Goal: Transaction & Acquisition: Purchase product/service

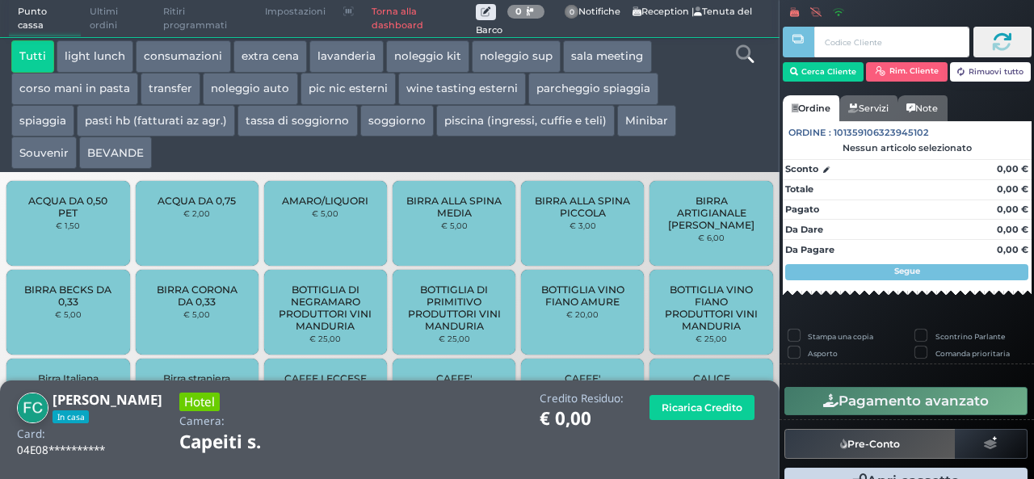
click at [265, 54] on button "extra cena" at bounding box center [271, 56] width 74 height 32
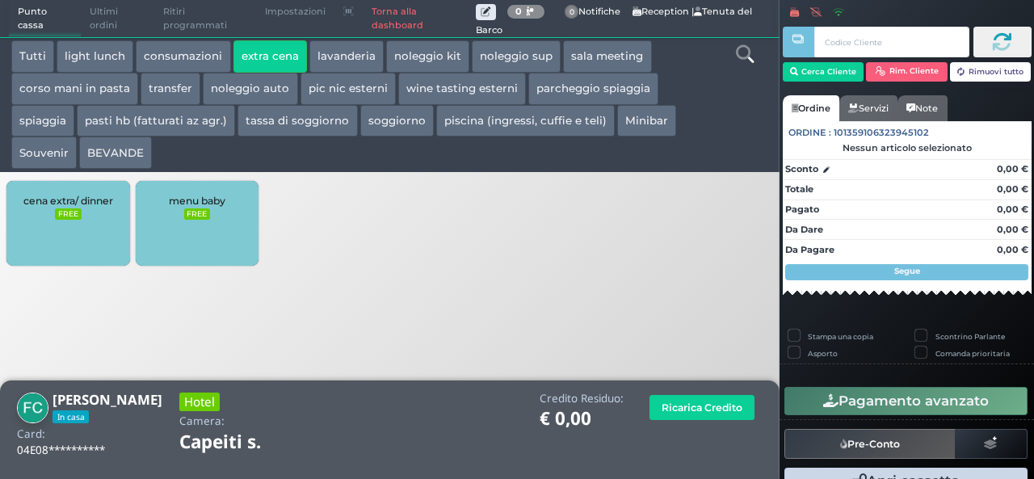
click at [70, 228] on div "cena extra/ dinner FREE" at bounding box center [67, 223] width 123 height 85
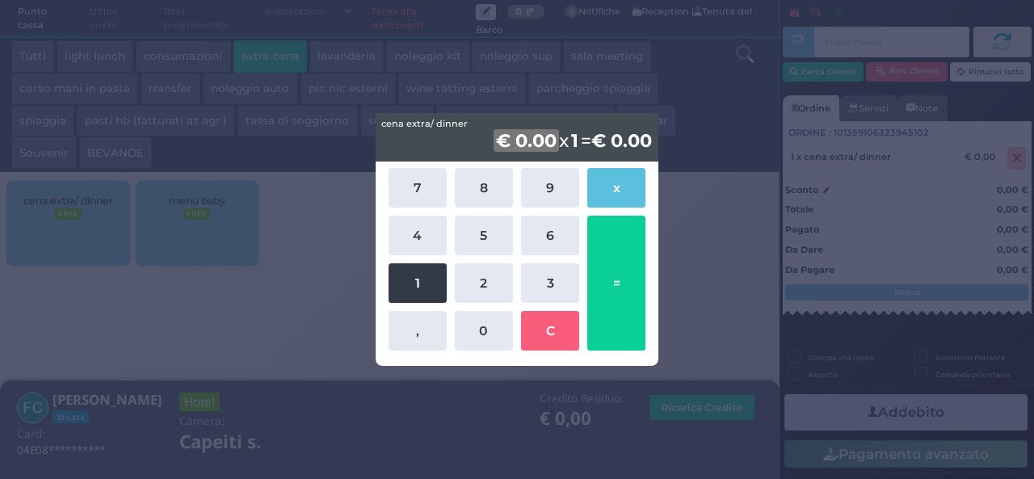
click at [396, 293] on button "1" at bounding box center [418, 283] width 58 height 40
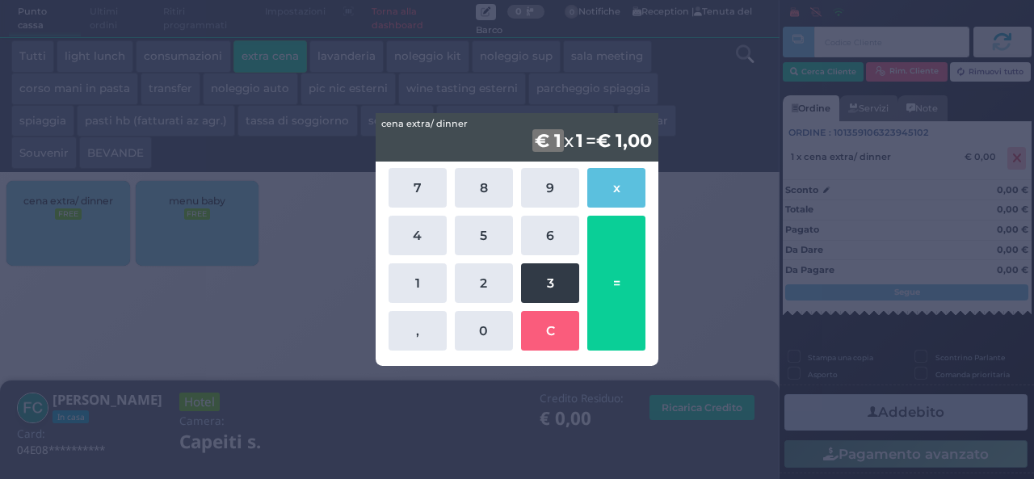
click at [536, 293] on button "3" at bounding box center [550, 283] width 58 height 40
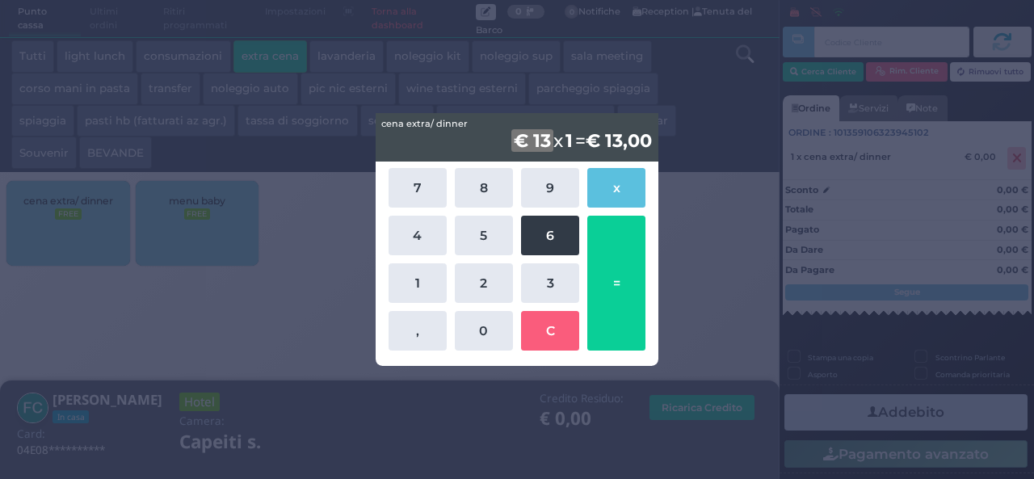
click at [567, 227] on button "6" at bounding box center [550, 236] width 58 height 40
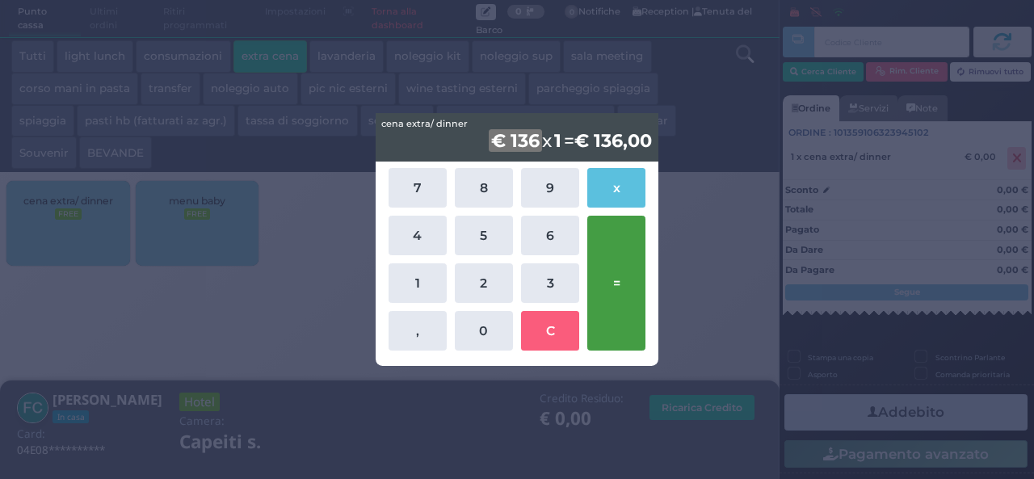
click at [617, 282] on button "=" at bounding box center [617, 283] width 58 height 135
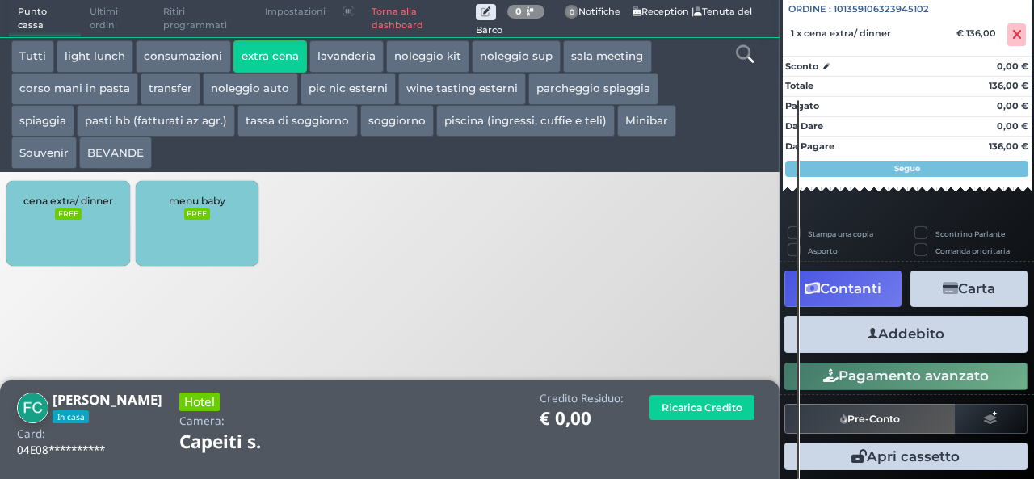
scroll to position [179, 0]
click at [915, 333] on button "Addebito" at bounding box center [906, 334] width 243 height 36
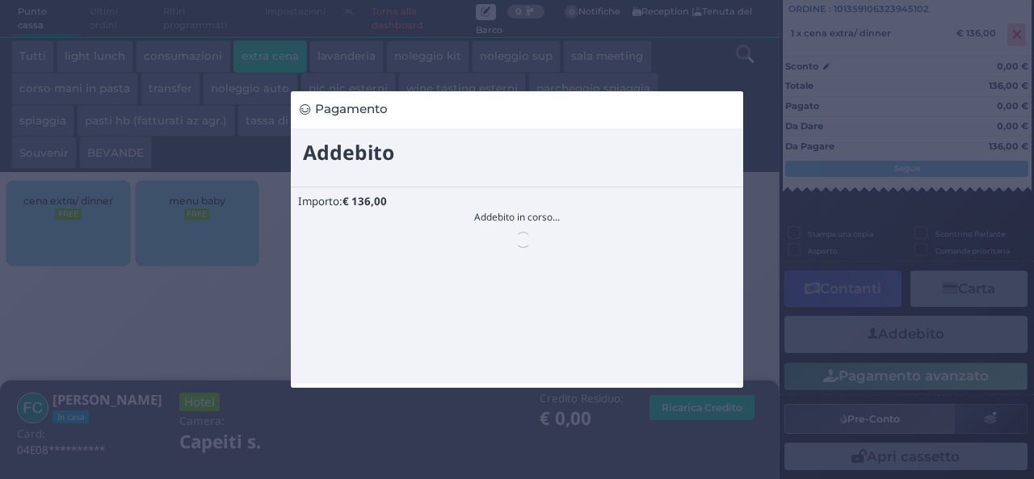
scroll to position [0, 0]
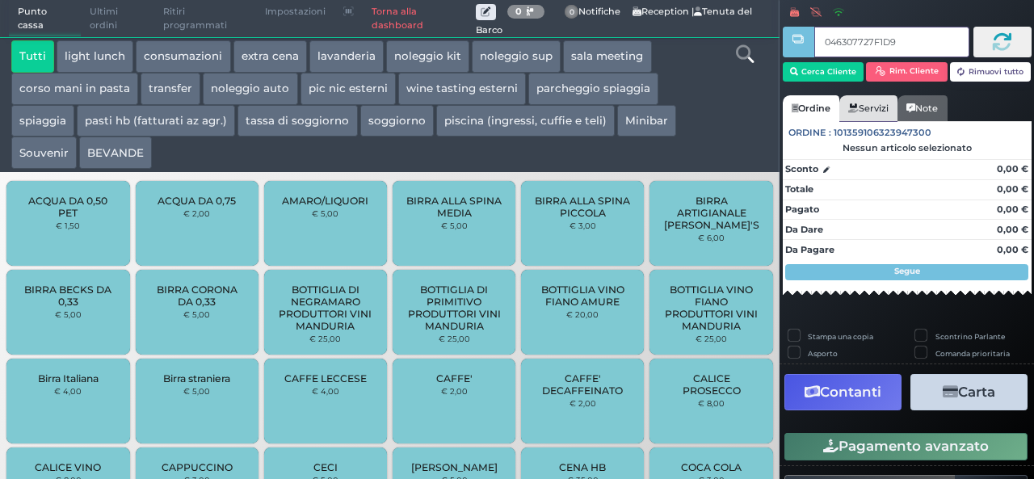
type input "046307727F1D94"
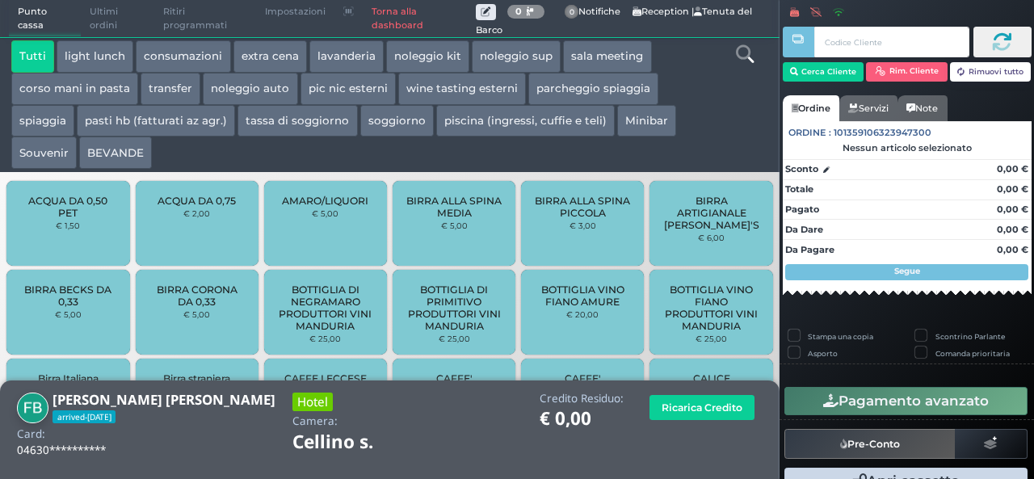
click at [279, 57] on button "extra cena" at bounding box center [271, 56] width 74 height 32
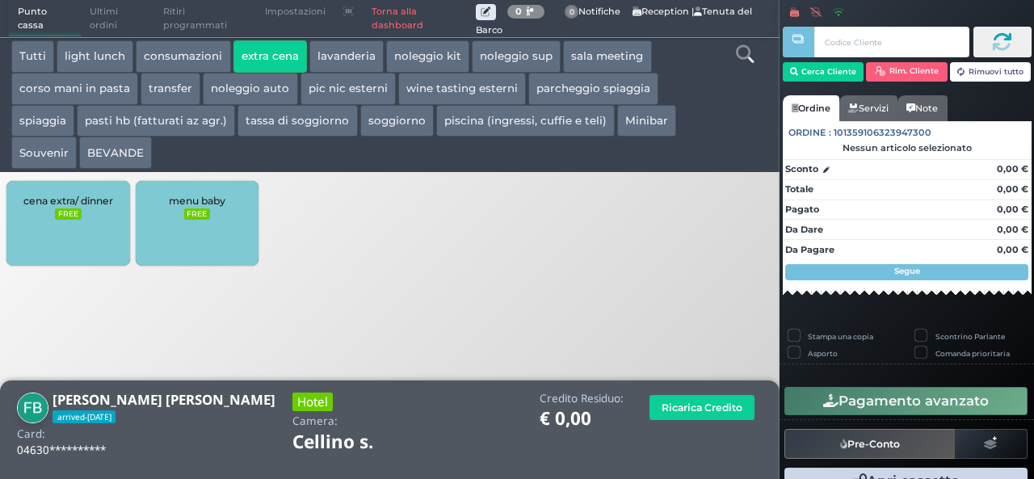
click at [68, 213] on small "FREE" at bounding box center [68, 213] width 26 height 11
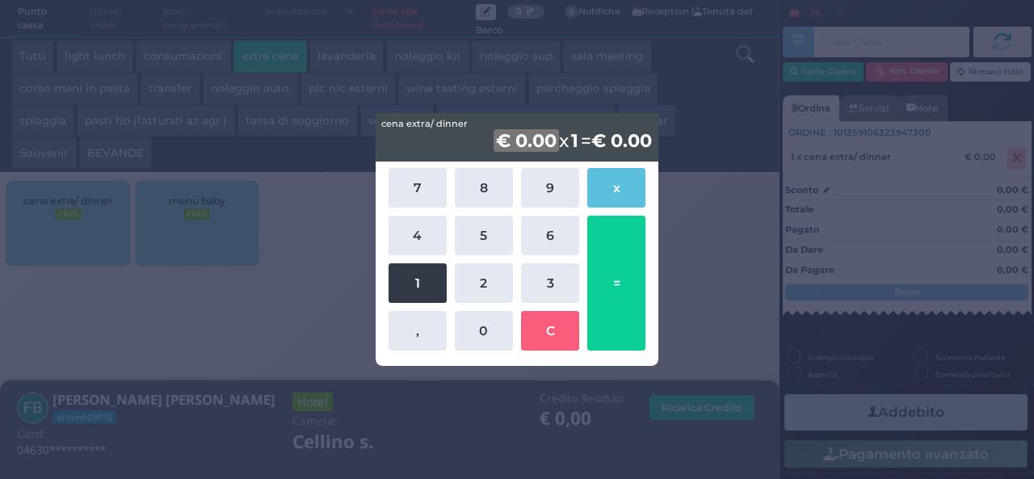
click at [409, 290] on button "1" at bounding box center [418, 283] width 58 height 40
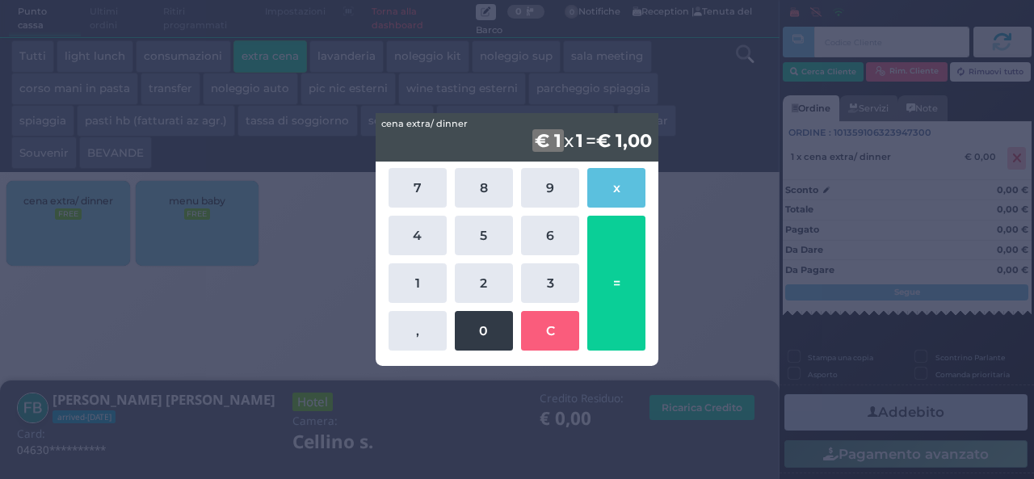
click at [478, 333] on button "0" at bounding box center [484, 331] width 58 height 40
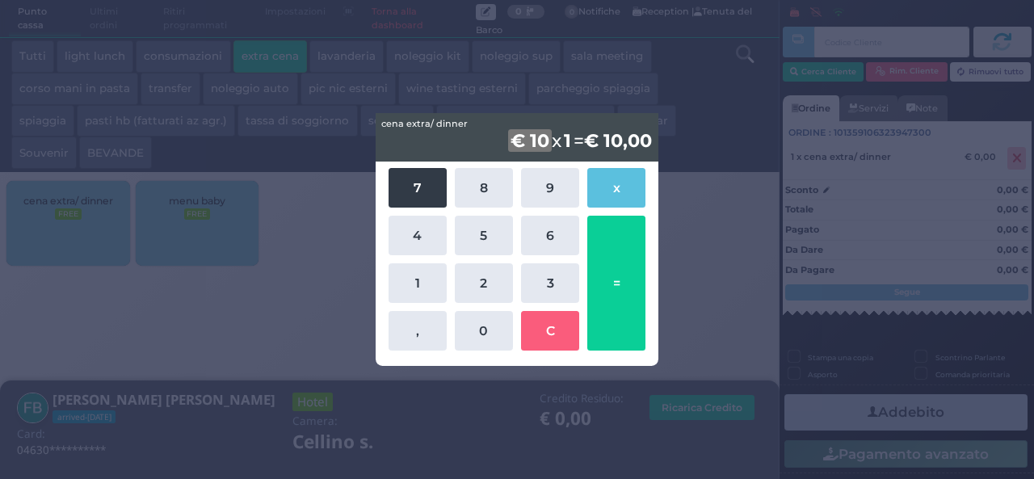
click at [406, 190] on button "7" at bounding box center [418, 188] width 58 height 40
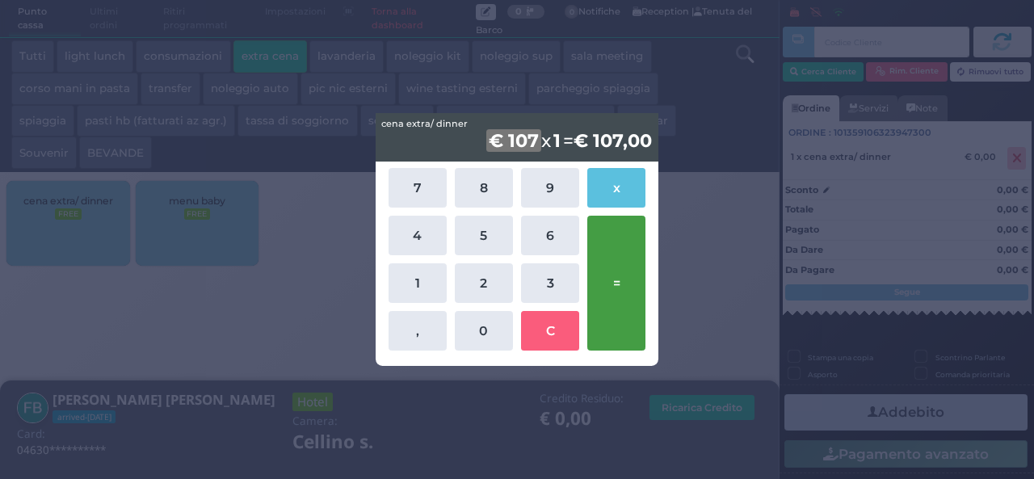
click at [616, 269] on button "=" at bounding box center [617, 283] width 58 height 135
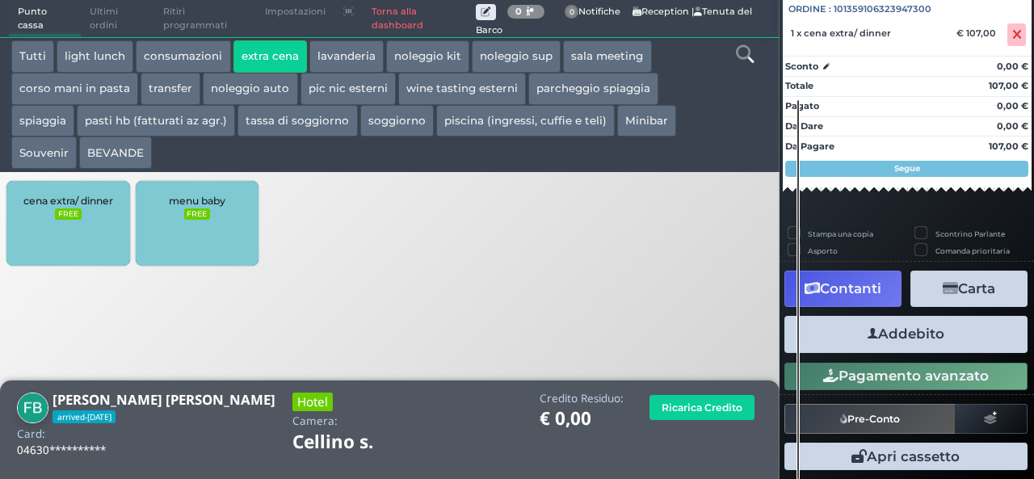
scroll to position [179, 0]
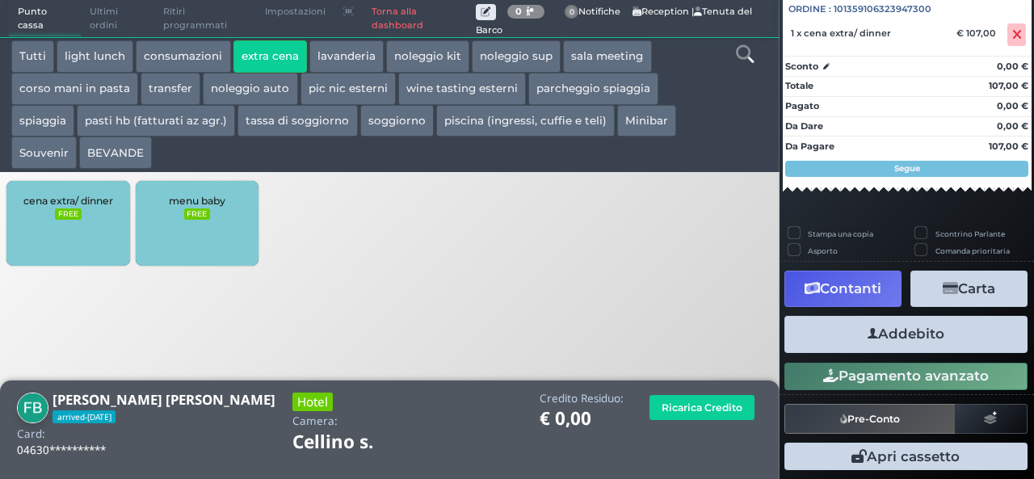
click at [904, 329] on button "Addebito" at bounding box center [906, 334] width 243 height 36
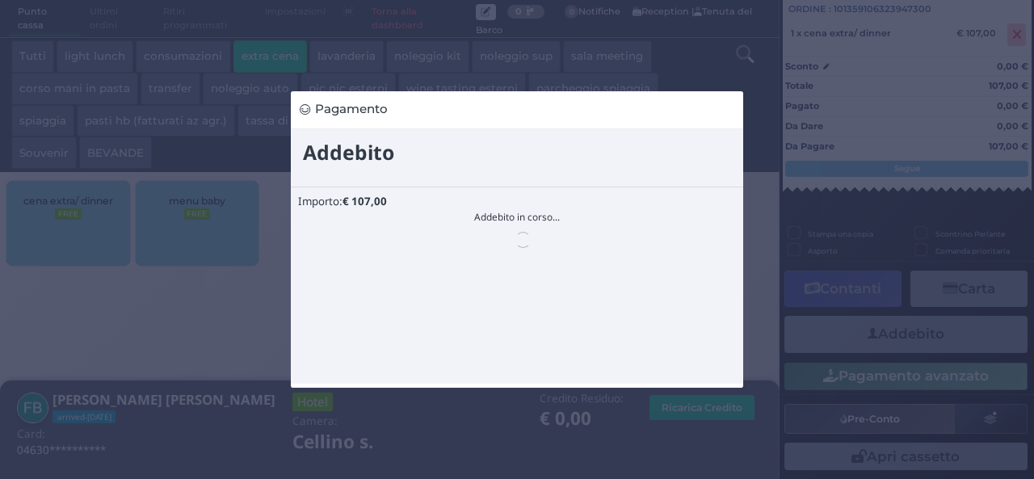
scroll to position [0, 0]
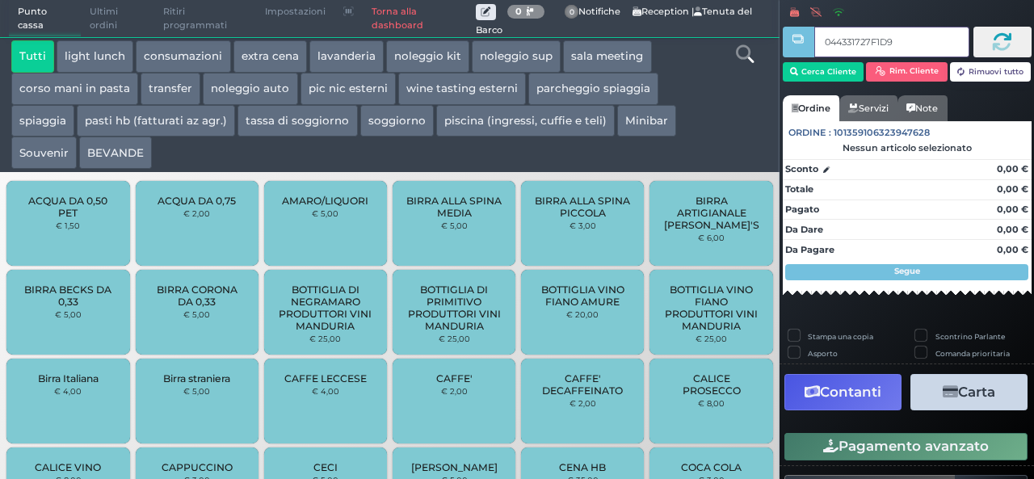
type input "044331727F1D95"
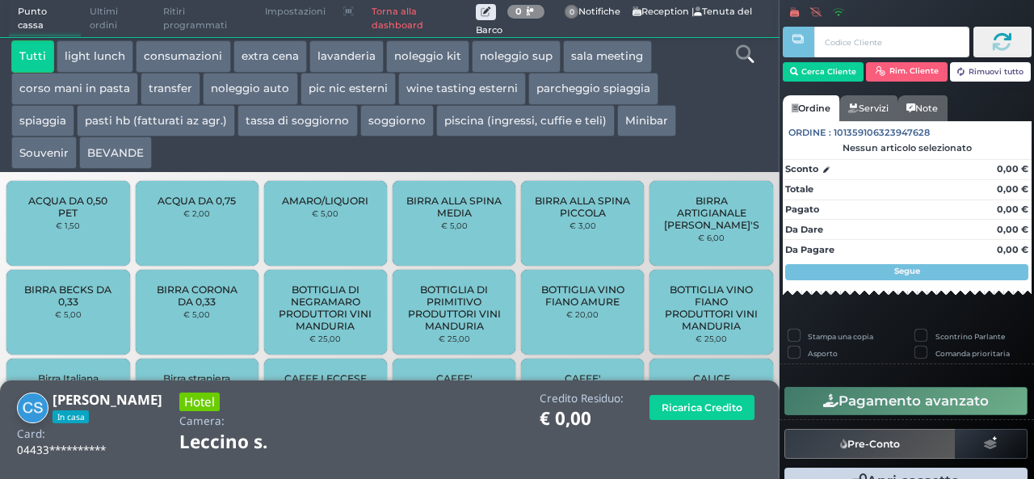
click at [270, 57] on button "extra cena" at bounding box center [271, 56] width 74 height 32
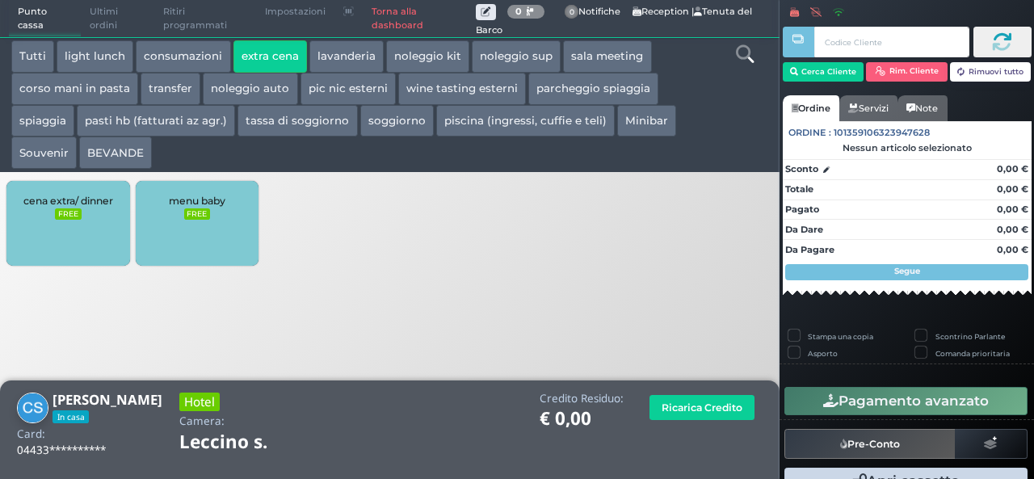
click at [52, 256] on div "cena extra/ dinner FREE" at bounding box center [67, 223] width 123 height 85
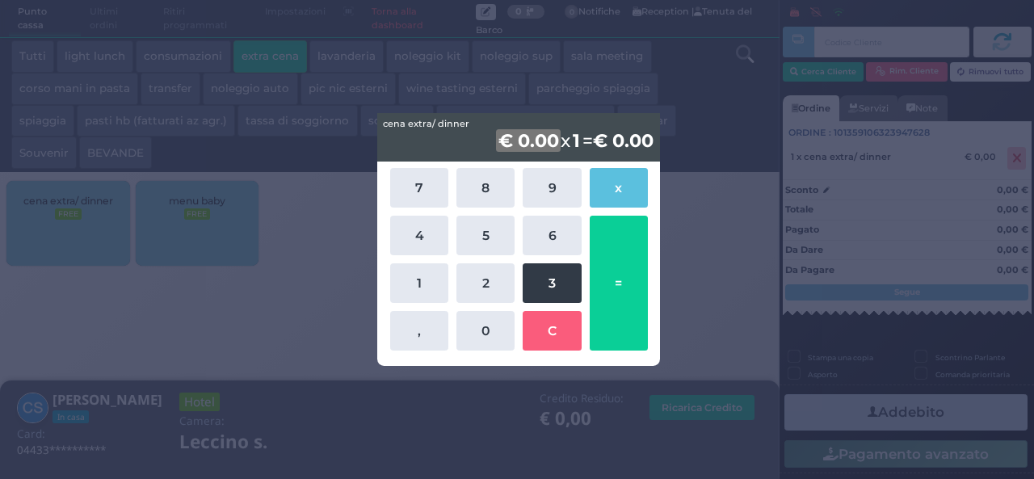
click at [546, 285] on button "3" at bounding box center [552, 283] width 58 height 40
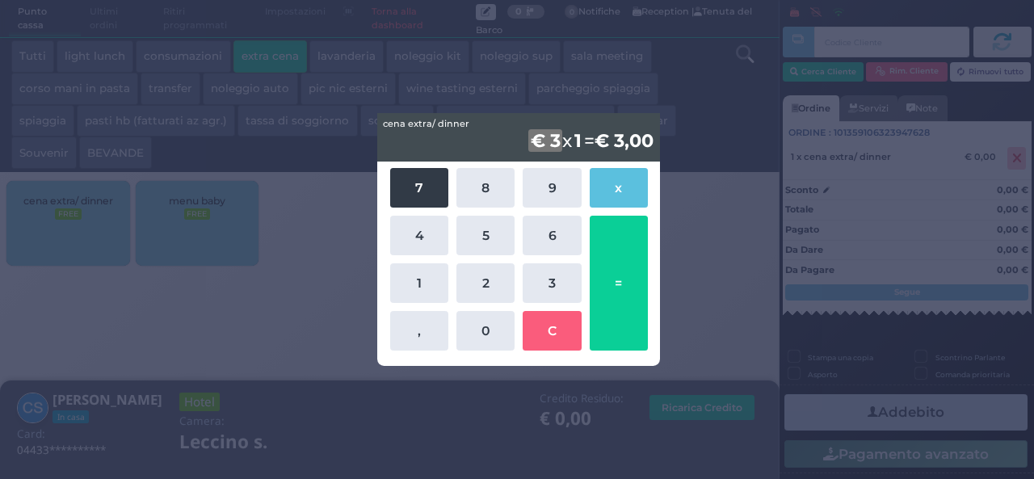
click at [409, 183] on button "7" at bounding box center [419, 188] width 58 height 40
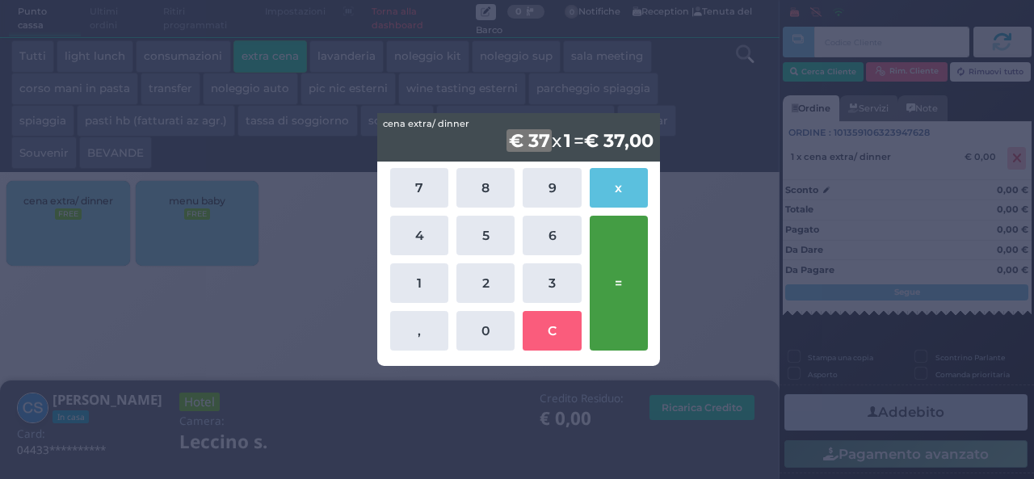
click at [621, 286] on button "=" at bounding box center [619, 283] width 58 height 135
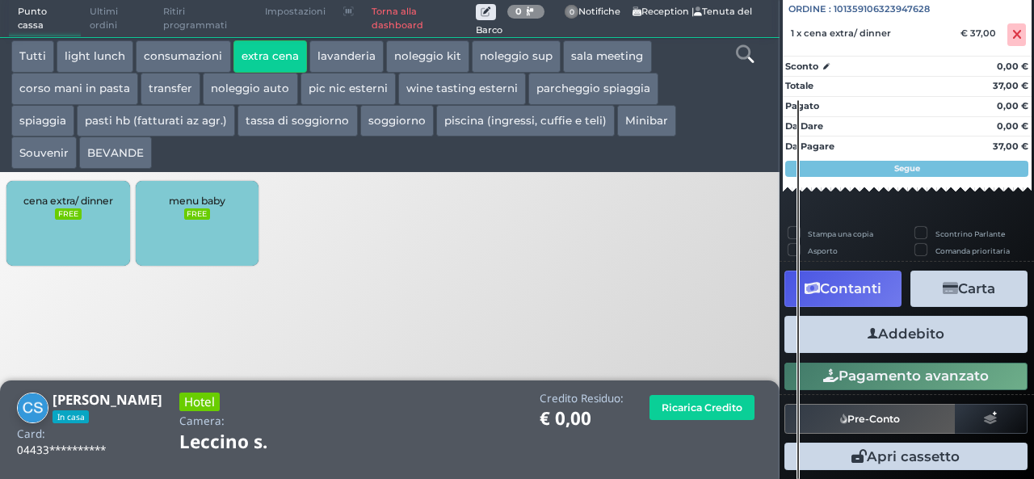
scroll to position [179, 0]
click at [900, 335] on button "Addebito" at bounding box center [906, 334] width 243 height 36
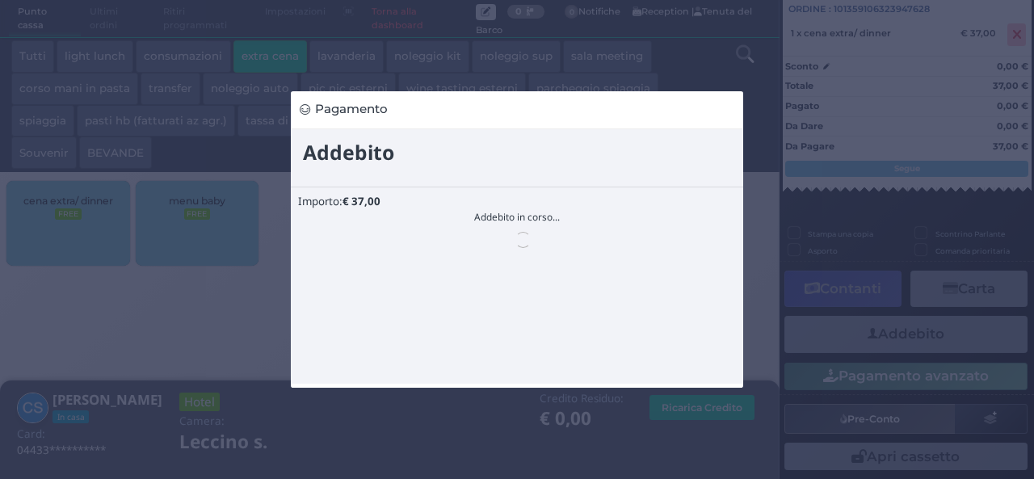
scroll to position [0, 0]
